Goal: Find specific page/section: Find specific page/section

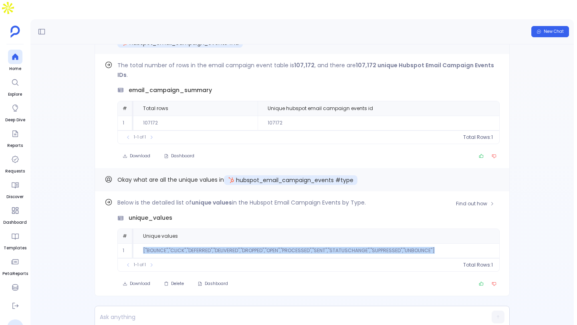
click at [421, 244] on td "["BOUNCE","CLICK","DEFERRED","DELIVERED","DROPPED","OPEN","PROCESSED","SENT","S…" at bounding box center [316, 251] width 366 height 15
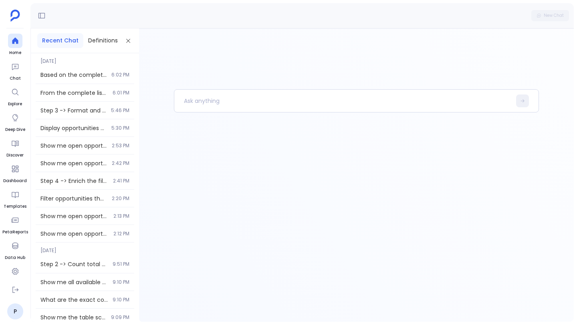
click at [349, 291] on div at bounding box center [356, 205] width 365 height 233
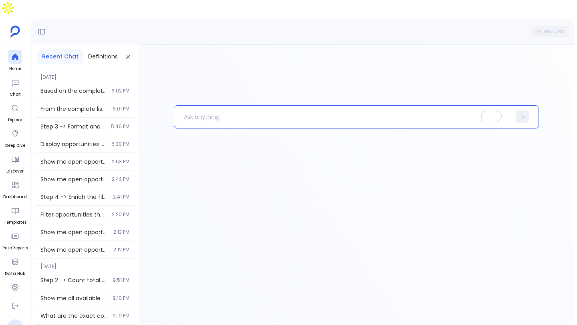
click at [170, 61] on div at bounding box center [356, 191] width 435 height 294
